Goal: Answer question/provide support: Answer question/provide support

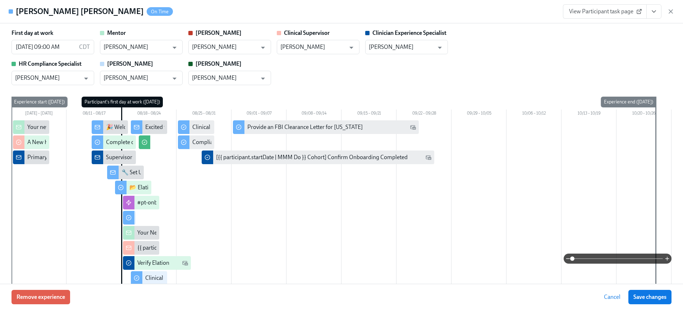
scroll to position [0, 487]
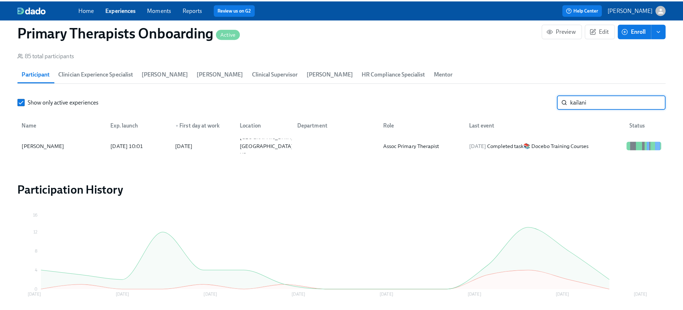
scroll to position [0, 9229]
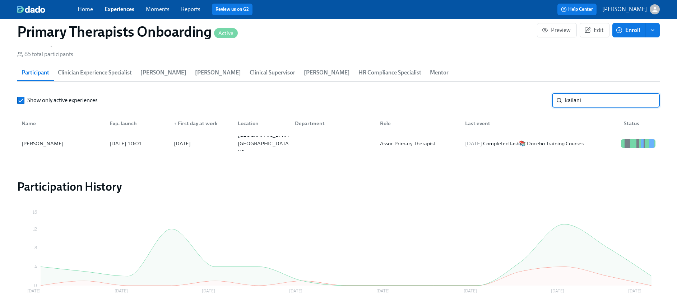
click at [609, 99] on input "kailani" at bounding box center [612, 100] width 95 height 14
type input "k"
click at [36, 146] on div "[PERSON_NAME]" at bounding box center [43, 143] width 48 height 9
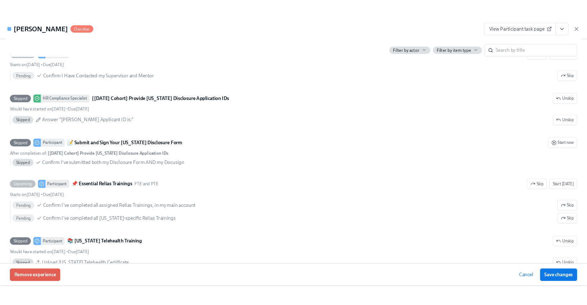
scroll to position [1385, 0]
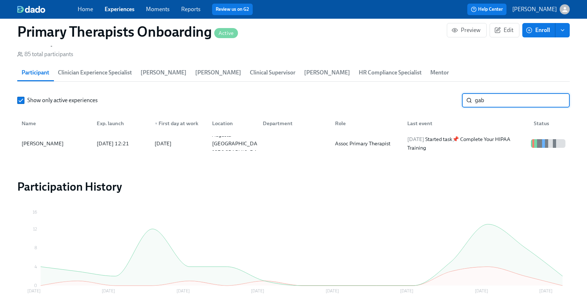
click at [502, 101] on input "gab" at bounding box center [522, 100] width 95 height 14
type input "g"
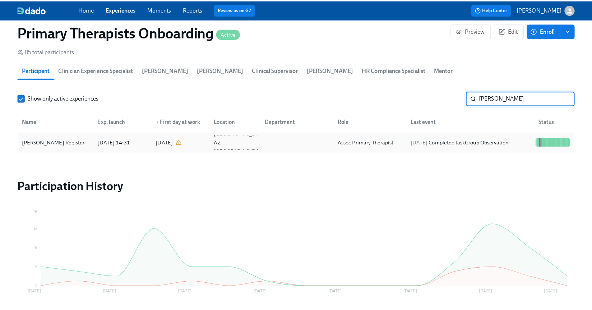
scroll to position [741, 0]
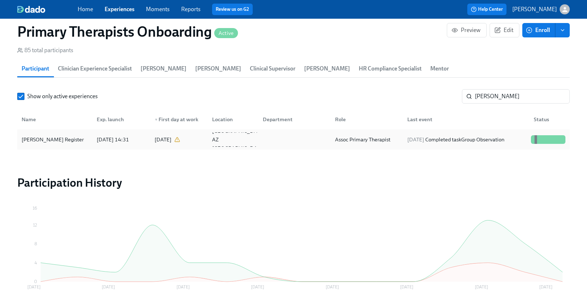
click at [43, 136] on div "Veronica Register" at bounding box center [53, 139] width 68 height 9
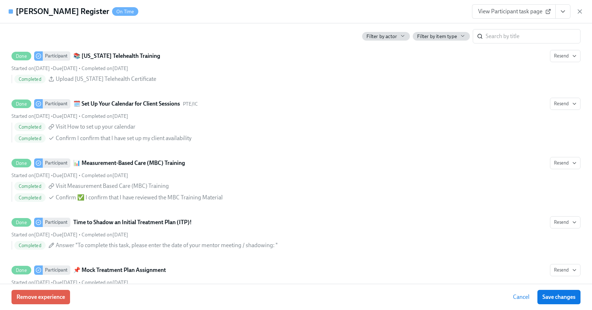
scroll to position [1820, 0]
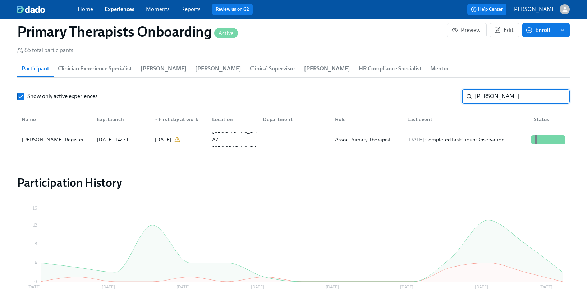
click at [514, 96] on input "veronica" at bounding box center [522, 96] width 95 height 14
type input "v"
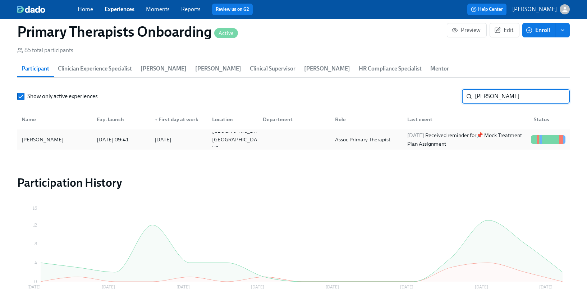
type input "Donesha"
click at [60, 142] on div "Donesha Wright" at bounding box center [43, 139] width 48 height 9
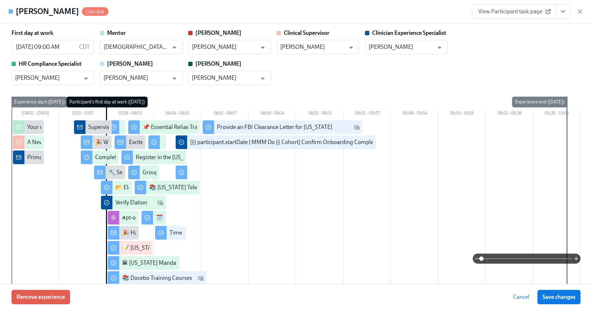
click at [516, 10] on span "View Participant task page" at bounding box center [514, 11] width 72 height 7
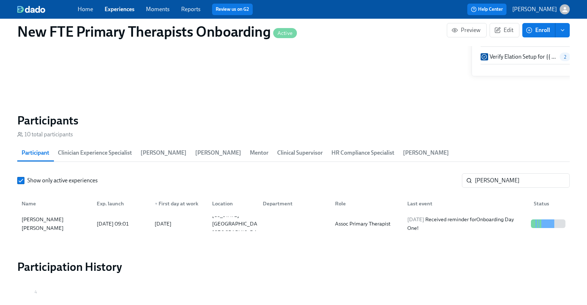
scroll to position [0, 487]
click at [558, 180] on input "shakira" at bounding box center [522, 180] width 95 height 14
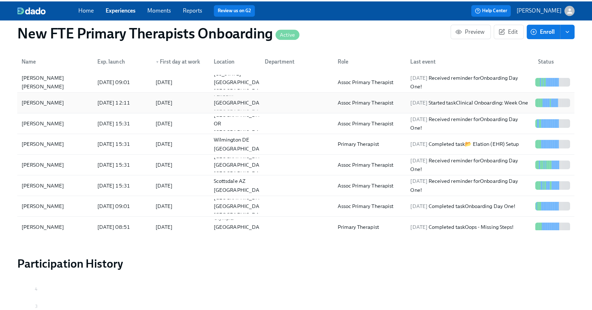
scroll to position [666, 0]
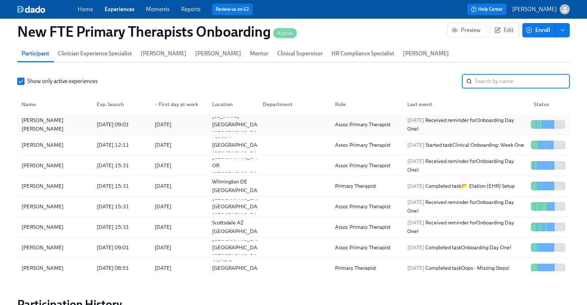
click at [41, 124] on div "[PERSON_NAME] [PERSON_NAME]" at bounding box center [55, 124] width 72 height 17
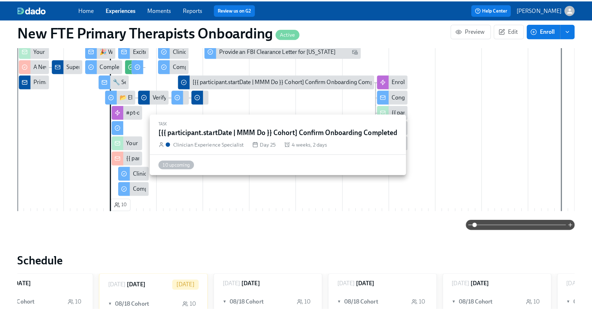
scroll to position [226, 0]
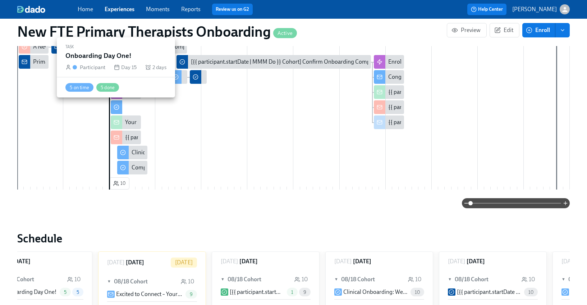
click at [120, 112] on div at bounding box center [116, 107] width 11 height 14
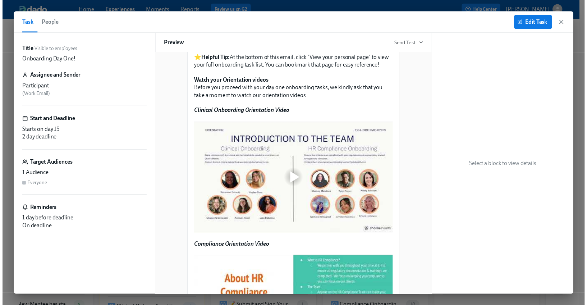
scroll to position [473, 0]
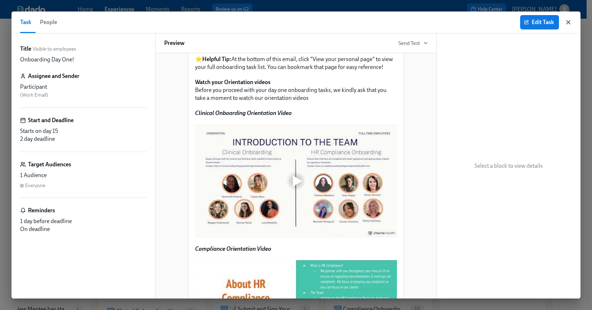
click at [568, 22] on icon "button" at bounding box center [569, 22] width 4 height 4
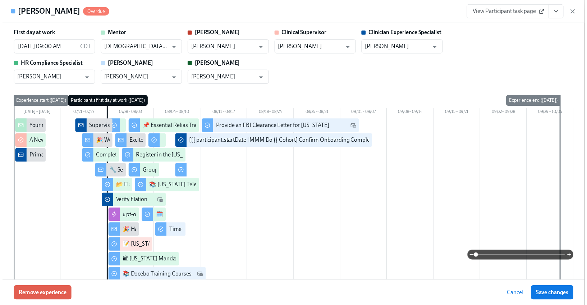
scroll to position [0, 9320]
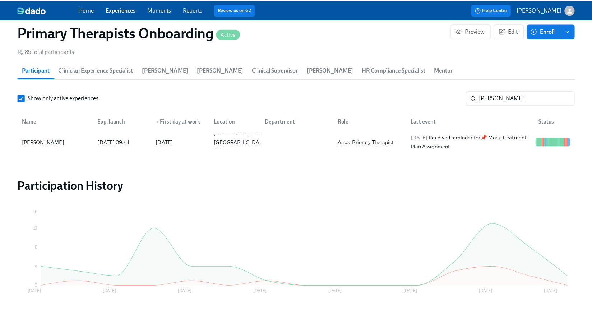
scroll to position [0, 9315]
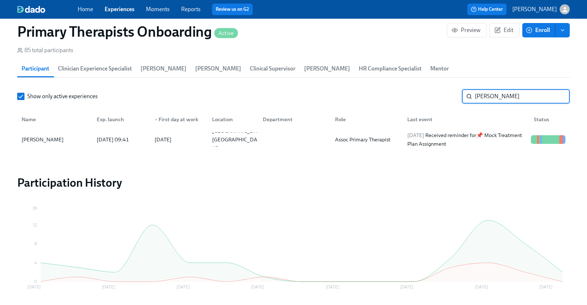
click at [510, 96] on input "Donesha" at bounding box center [522, 96] width 95 height 14
type input "D"
type input "jingjing"
click at [37, 137] on div "[PERSON_NAME]" at bounding box center [43, 139] width 48 height 9
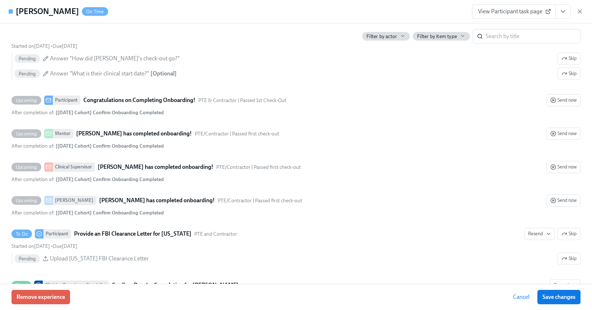
scroll to position [1973, 0]
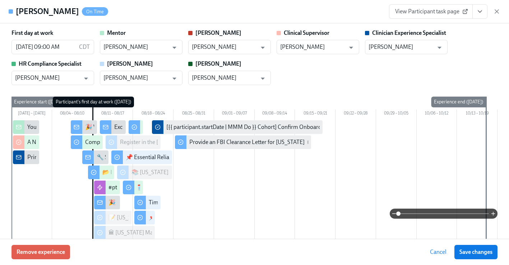
scroll to position [0, 9380]
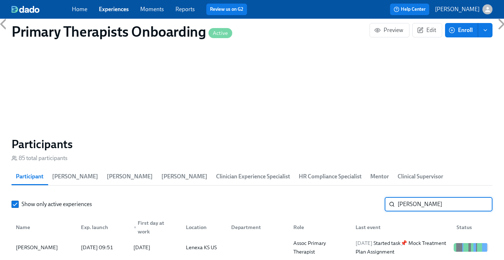
click at [439, 197] on input "delaney" at bounding box center [444, 204] width 95 height 14
type input "d"
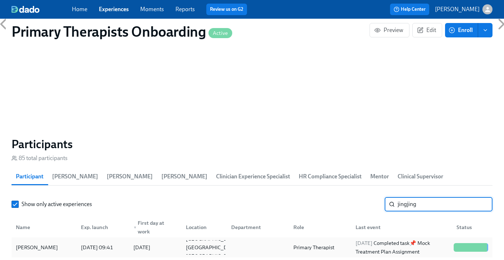
click at [47, 240] on div "[PERSON_NAME]" at bounding box center [44, 247] width 62 height 14
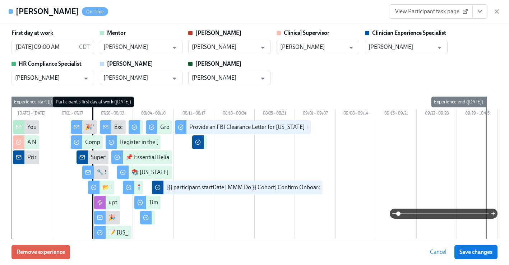
click at [476, 9] on icon "View task page" at bounding box center [479, 11] width 7 height 7
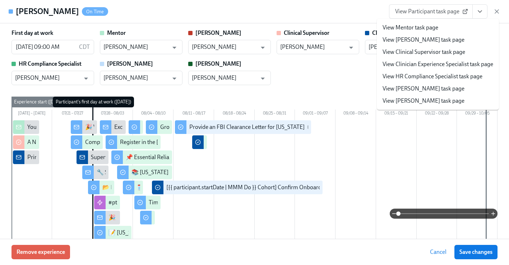
click at [438, 67] on link "View Clinician Experience Specialist task page" at bounding box center [438, 64] width 111 height 8
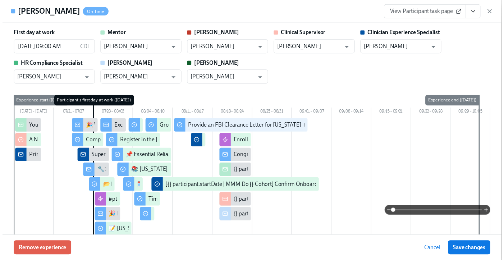
scroll to position [0, 9391]
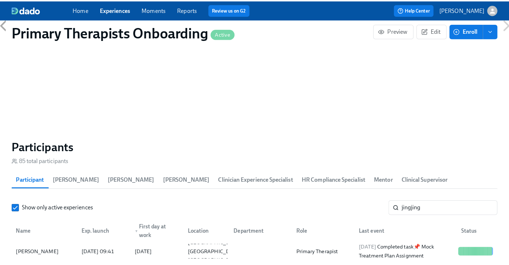
scroll to position [0, 9386]
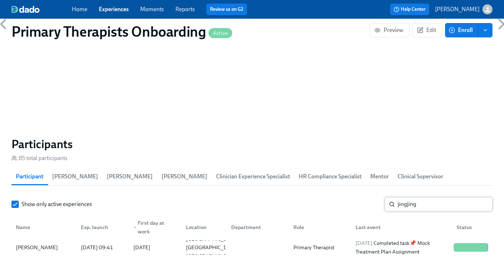
click at [446, 197] on input "jingjing" at bounding box center [444, 204] width 95 height 14
type input "j"
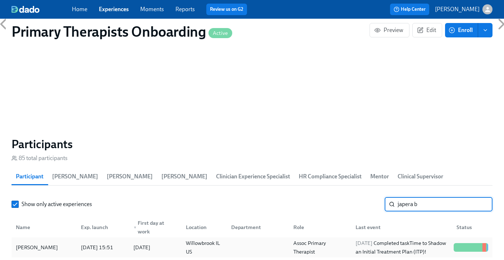
type input "japera b"
click at [41, 240] on div "Japera Barnes" at bounding box center [44, 247] width 62 height 14
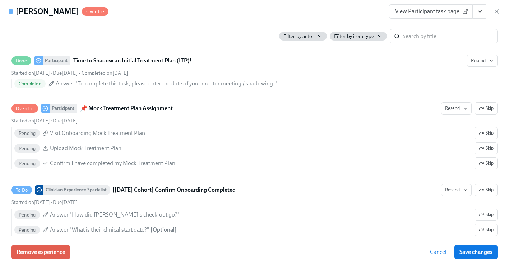
scroll to position [1795, 0]
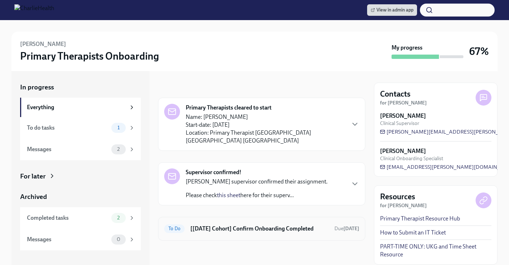
click at [208, 225] on h6 "[[DATE] Cohort] Confirm Onboarding Completed" at bounding box center [259, 229] width 138 height 8
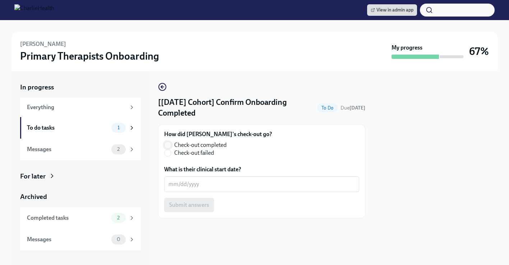
click at [168, 146] on input "Check-out completed" at bounding box center [168, 145] width 6 height 6
radio input "true"
click at [189, 184] on textarea "What is their clinical start date?" at bounding box center [262, 184] width 186 height 9
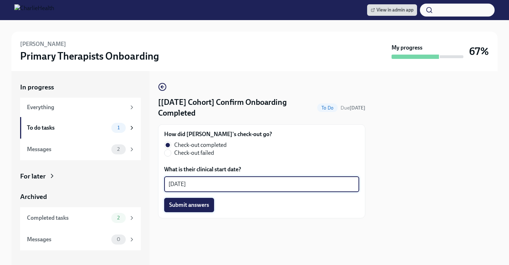
type textarea "[DATE]"
click at [196, 201] on button "Submit answers" at bounding box center [189, 205] width 50 height 14
